Goal: Book appointment/travel/reservation

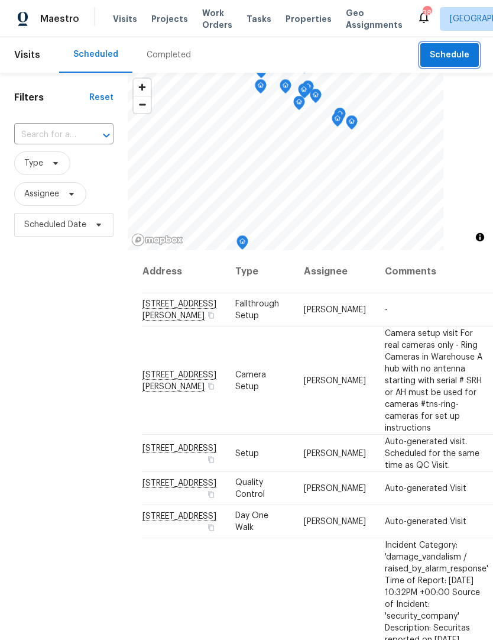
click at [453, 54] on span "Schedule" at bounding box center [450, 55] width 40 height 15
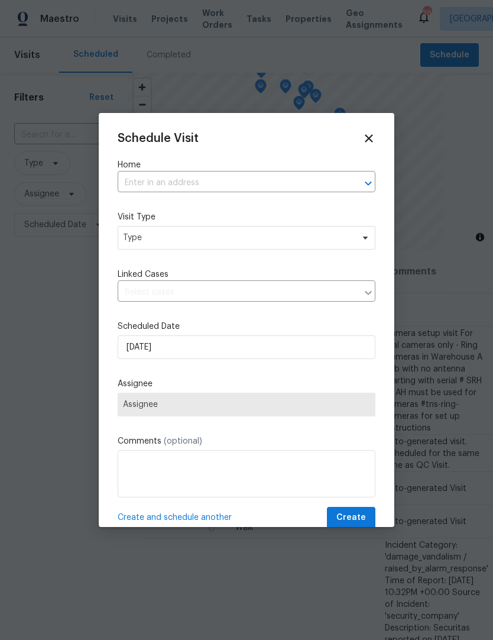
click at [195, 182] on input "text" at bounding box center [230, 183] width 225 height 18
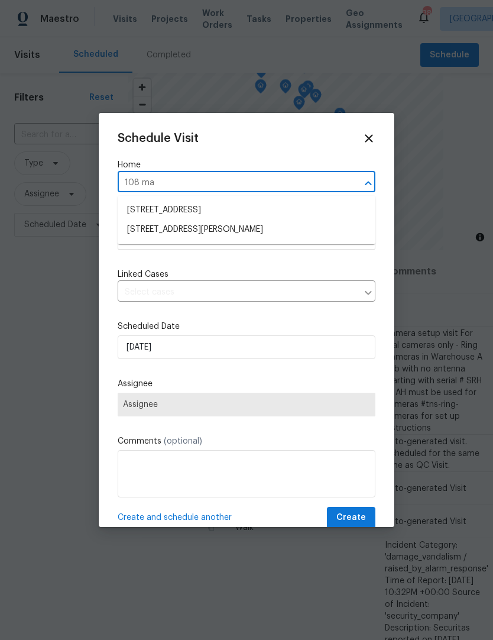
type input "108 mad"
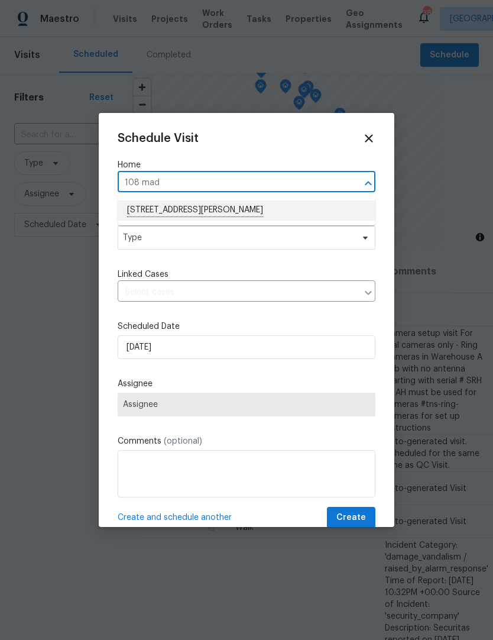
click at [179, 211] on li "[STREET_ADDRESS][PERSON_NAME]" at bounding box center [247, 211] width 258 height 20
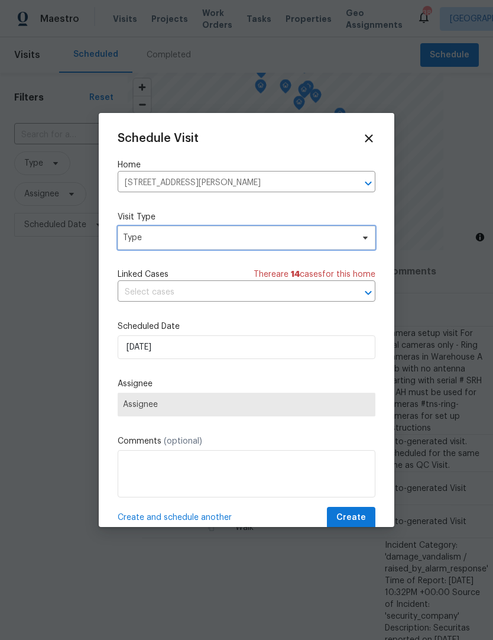
click at [192, 245] on span "Type" at bounding box center [247, 238] width 258 height 24
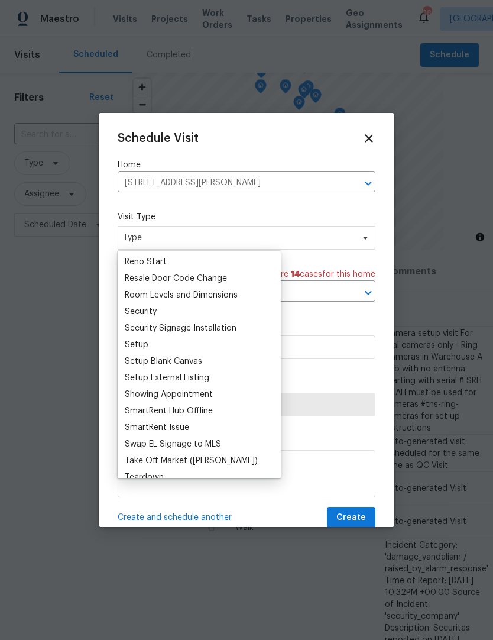
scroll to position [905, 0]
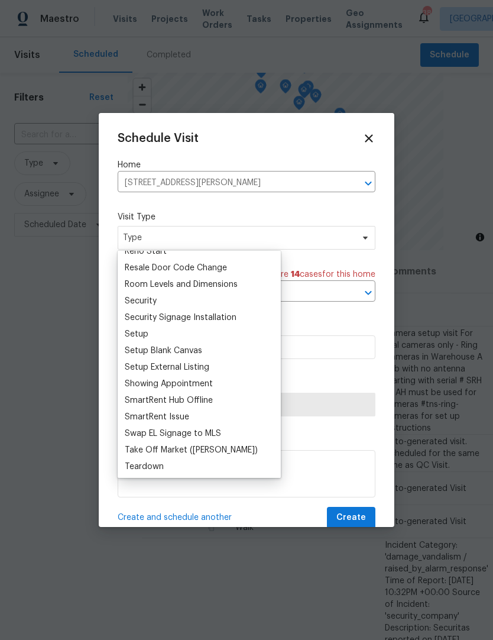
click at [168, 340] on div "Setup" at bounding box center [199, 334] width 156 height 17
click at [164, 336] on div "Setup" at bounding box center [199, 334] width 156 height 17
click at [312, 333] on label "Scheduled Date" at bounding box center [247, 327] width 258 height 12
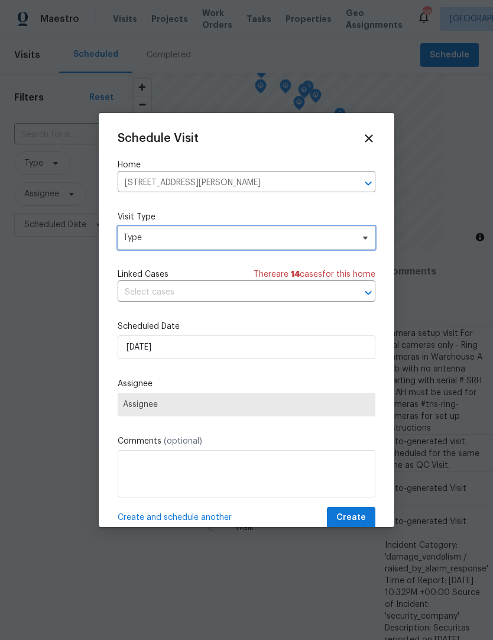
click at [257, 235] on span "Type" at bounding box center [238, 238] width 230 height 12
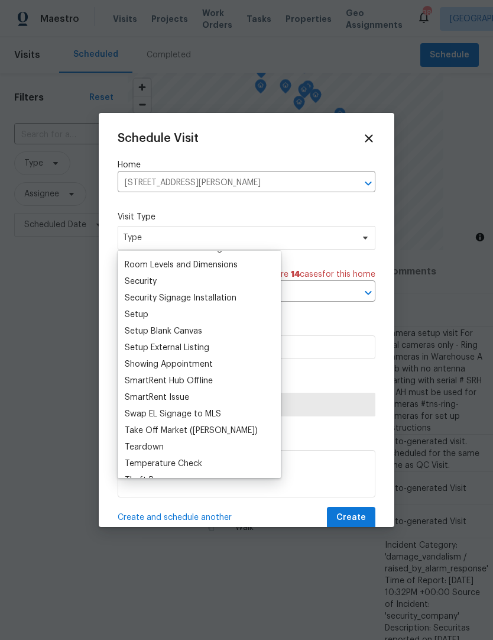
scroll to position [920, 0]
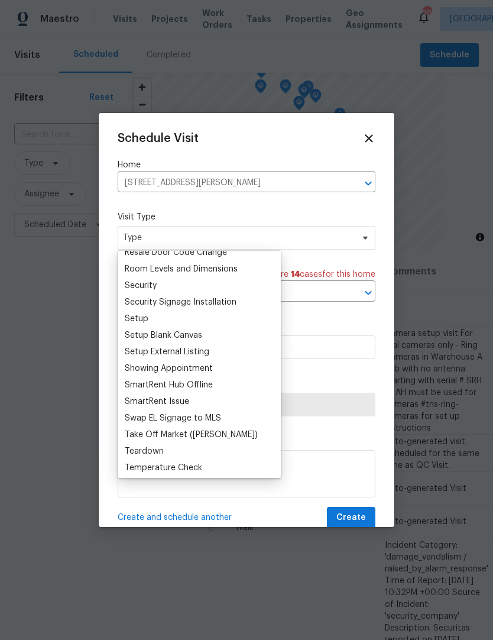
click at [146, 318] on div "Setup" at bounding box center [137, 319] width 24 height 12
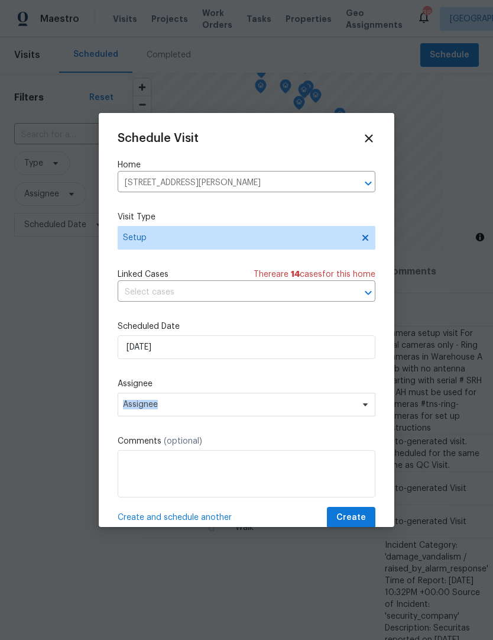
click at [309, 429] on div "Schedule Visit Home [STREET_ADDRESS][PERSON_NAME] ​ Visit Type Setup Linked Cas…" at bounding box center [247, 330] width 258 height 397
click at [370, 406] on icon at bounding box center [365, 404] width 9 height 9
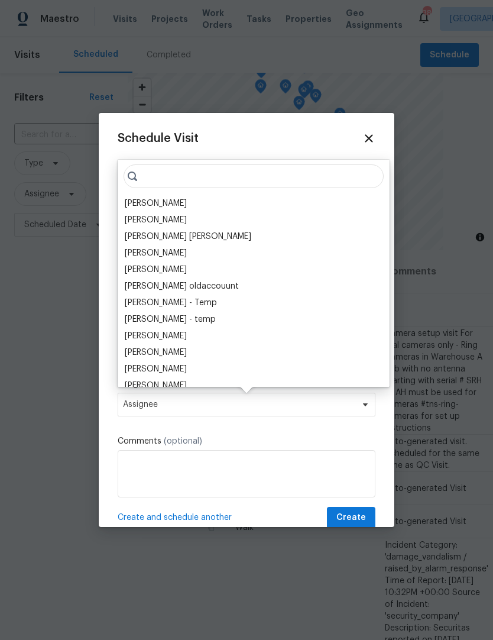
click at [157, 201] on div "[PERSON_NAME]" at bounding box center [156, 204] width 62 height 12
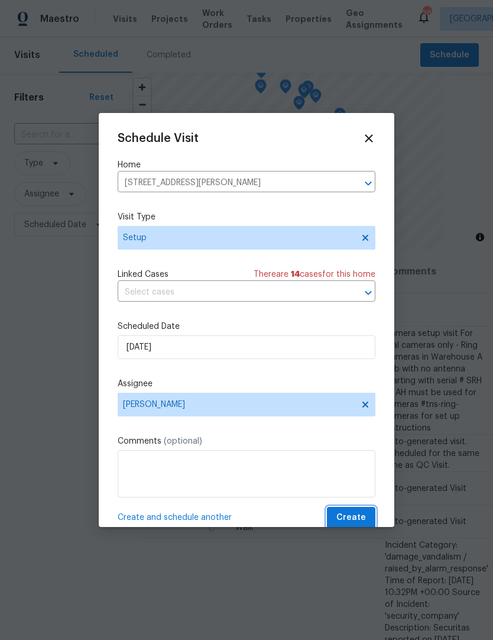
click at [360, 517] on span "Create" at bounding box center [352, 518] width 30 height 15
